Goal: Task Accomplishment & Management: Use online tool/utility

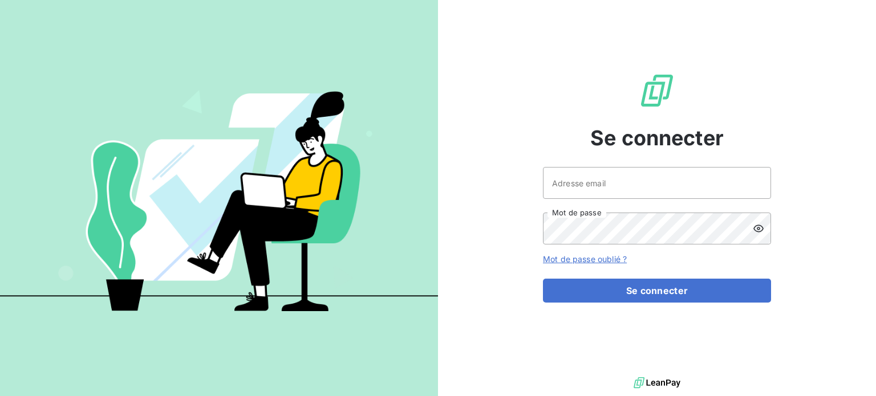
click at [0, 396] on div at bounding box center [0, 396] width 0 height 0
type input "[EMAIL_ADDRESS][DOMAIN_NAME]"
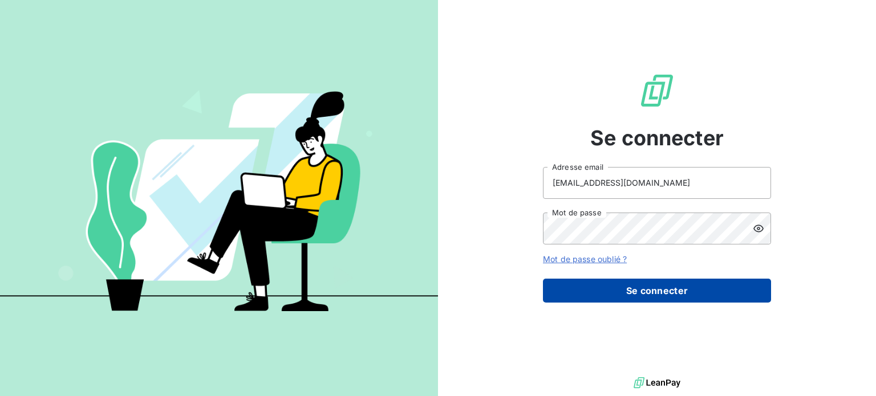
click at [657, 288] on button "Se connecter" at bounding box center [657, 291] width 228 height 24
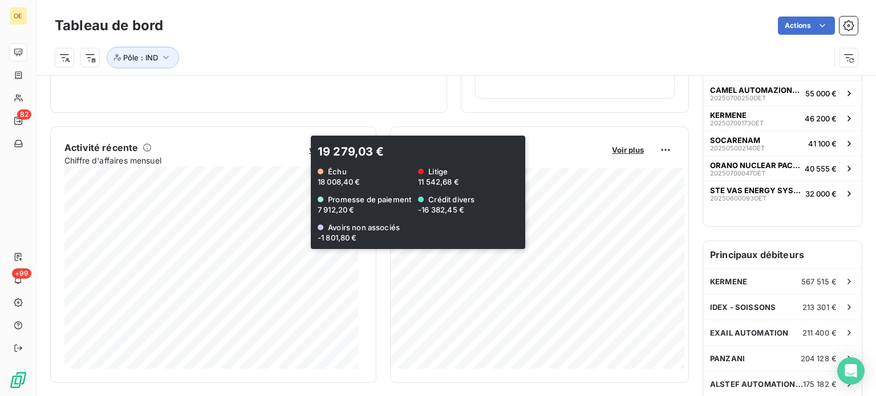
scroll to position [229, 0]
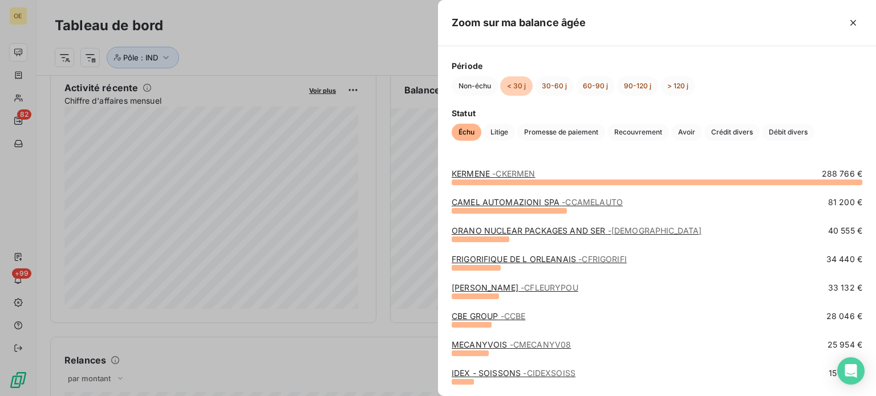
click at [495, 169] on span "- CKERMEN" at bounding box center [513, 174] width 43 height 10
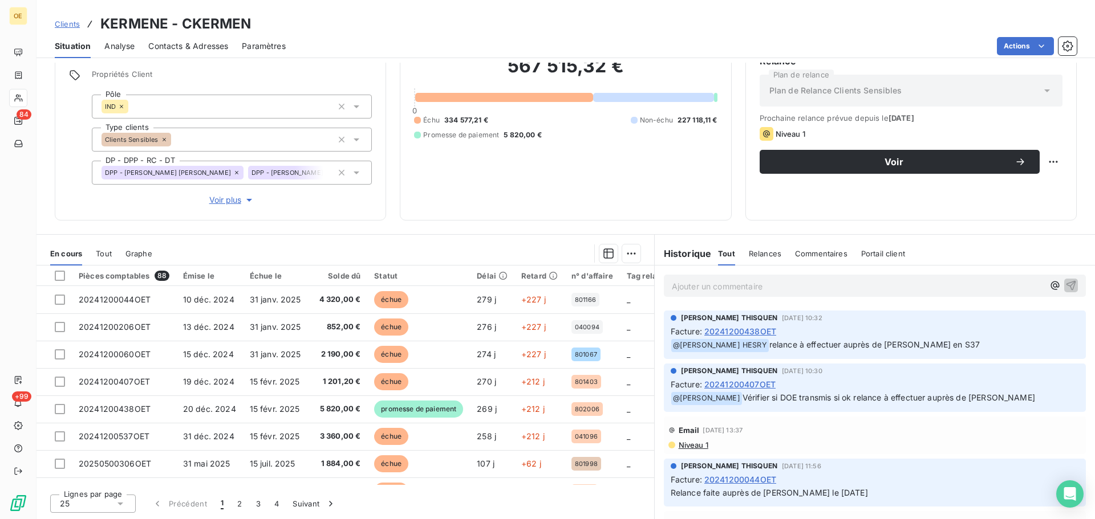
scroll to position [713, 0]
